Goal: Task Accomplishment & Management: Complete application form

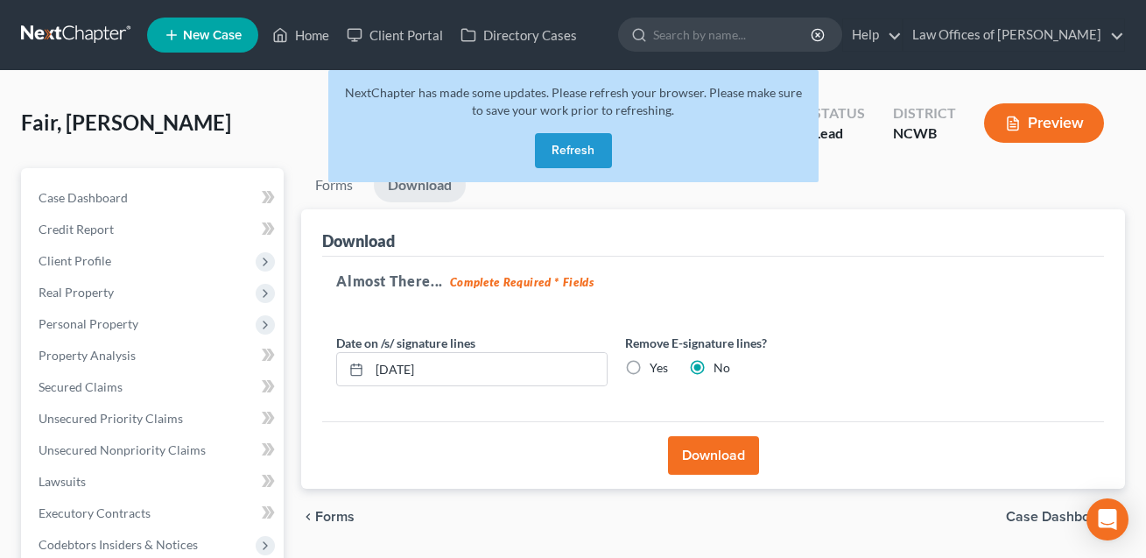
scroll to position [20, 0]
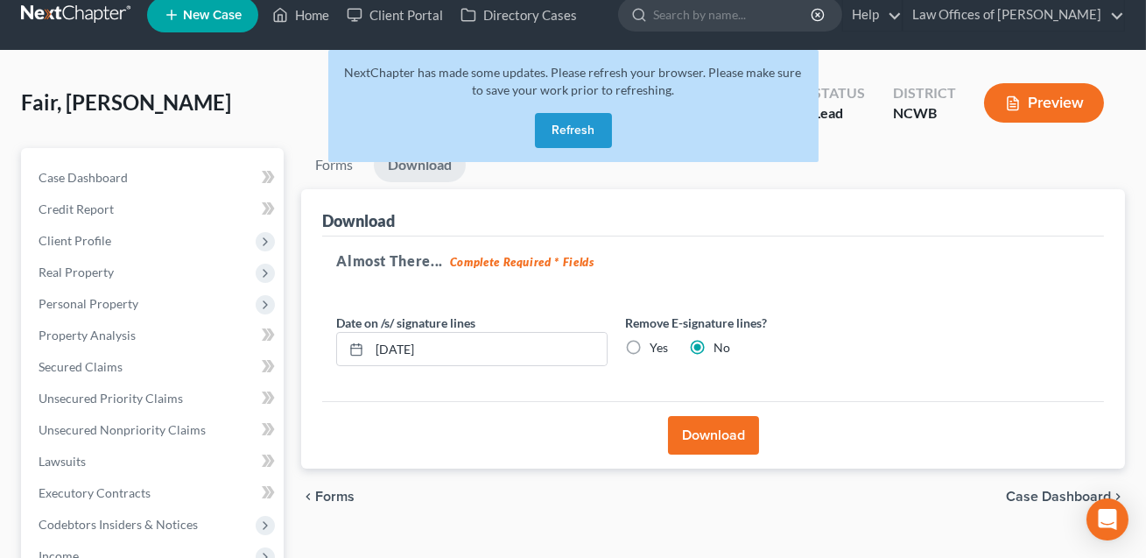
click at [574, 128] on button "Refresh" at bounding box center [573, 130] width 77 height 35
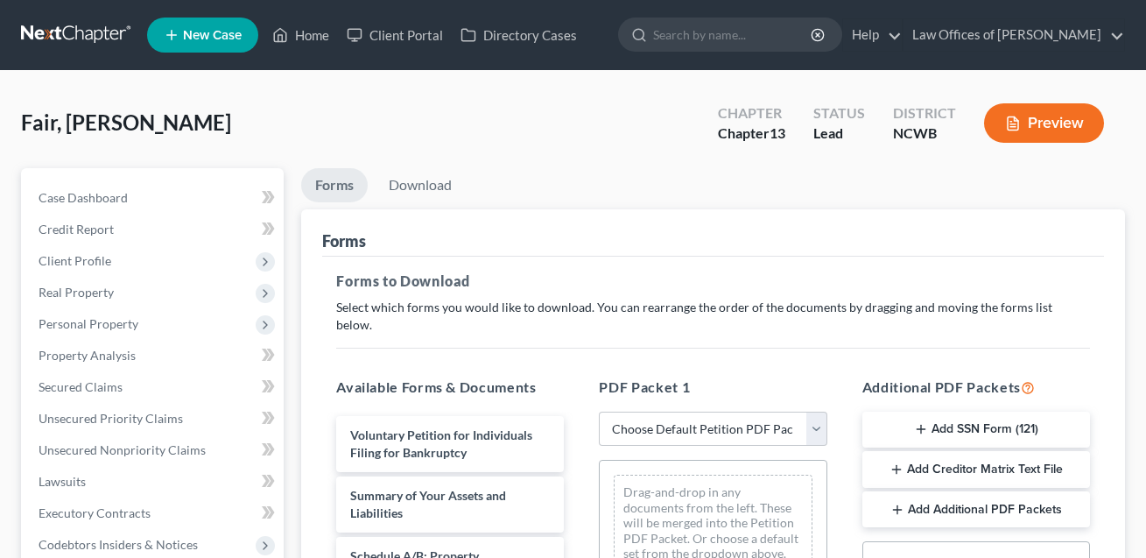
scroll to position [20, 0]
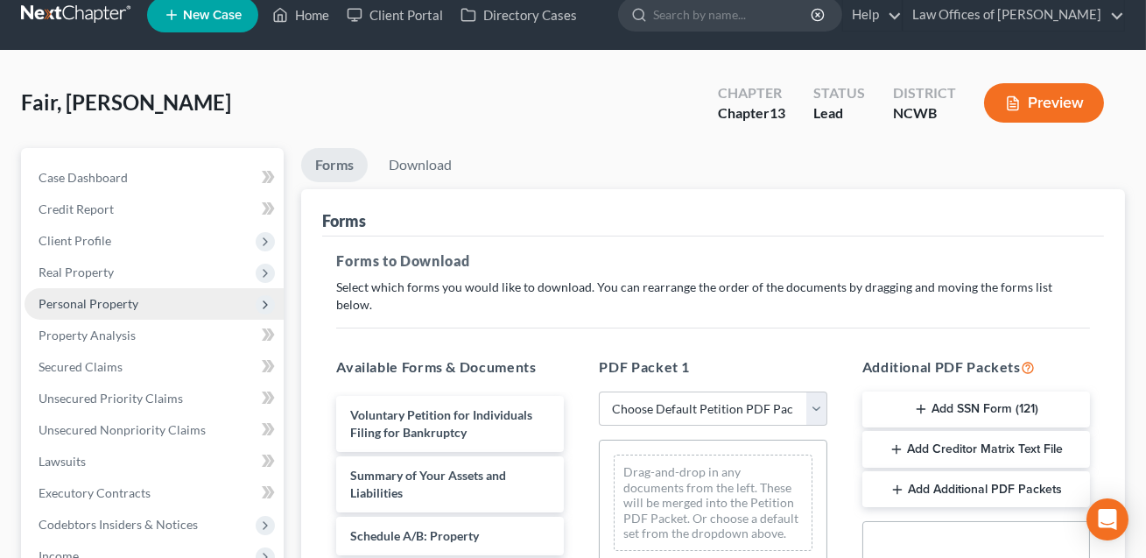
click at [84, 301] on span "Personal Property" at bounding box center [89, 303] width 100 height 15
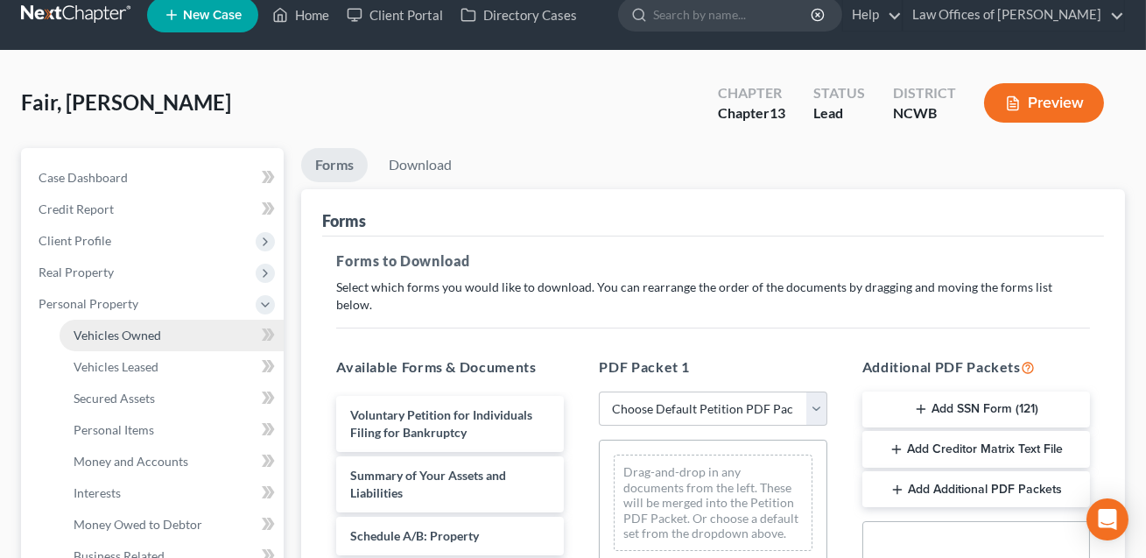
click at [95, 335] on span "Vehicles Owned" at bounding box center [118, 334] width 88 height 15
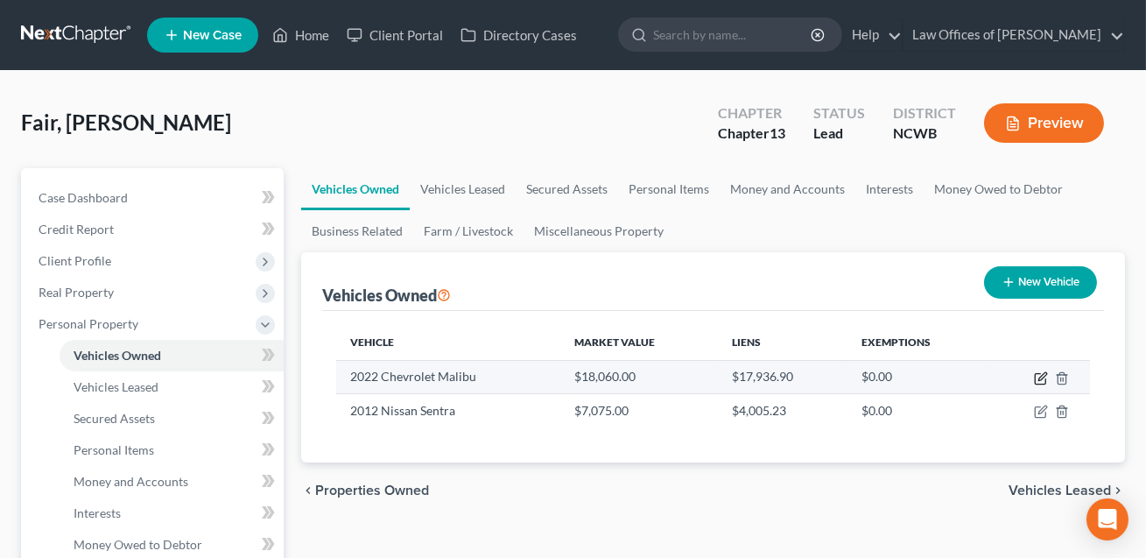
click at [1040, 380] on icon "button" at bounding box center [1041, 378] width 14 height 14
select select "0"
select select "4"
select select "2"
select select "0"
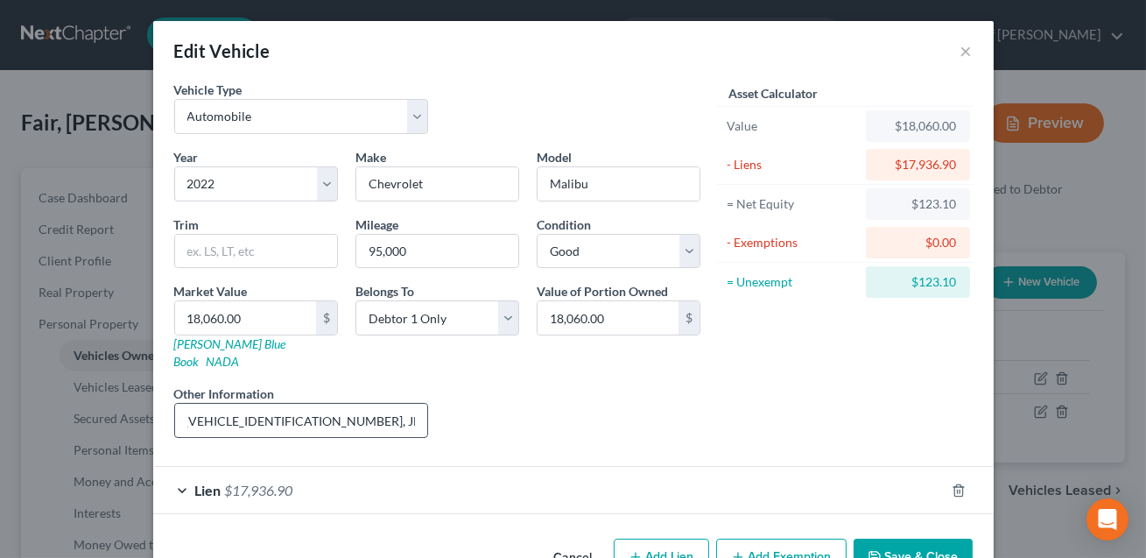
scroll to position [0, 52]
